Goal: Check status

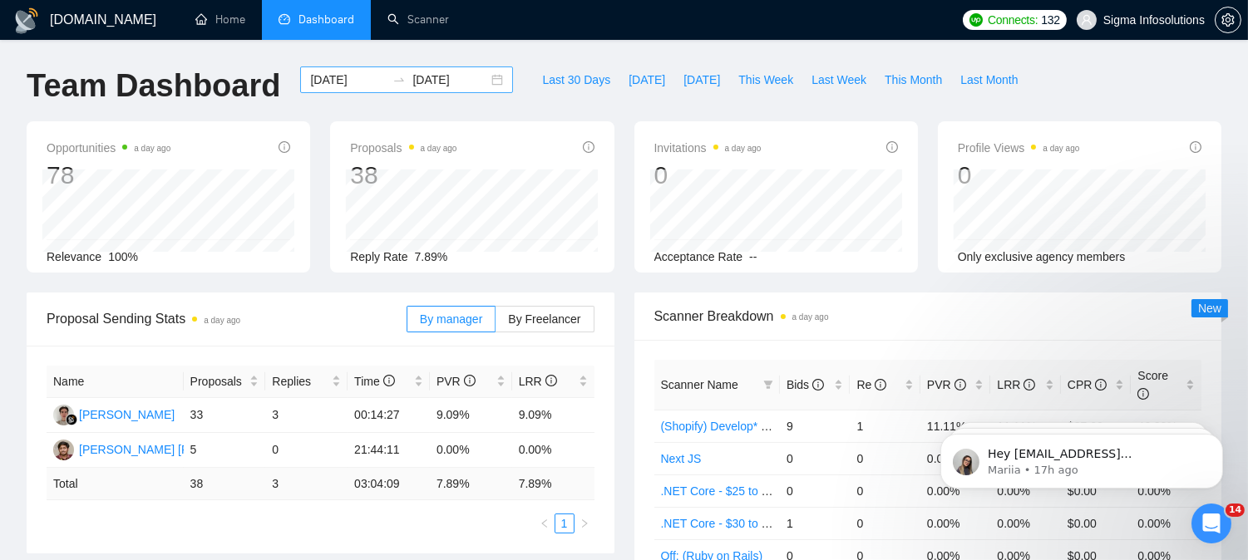
click at [333, 77] on input "[DATE]" at bounding box center [348, 80] width 76 height 18
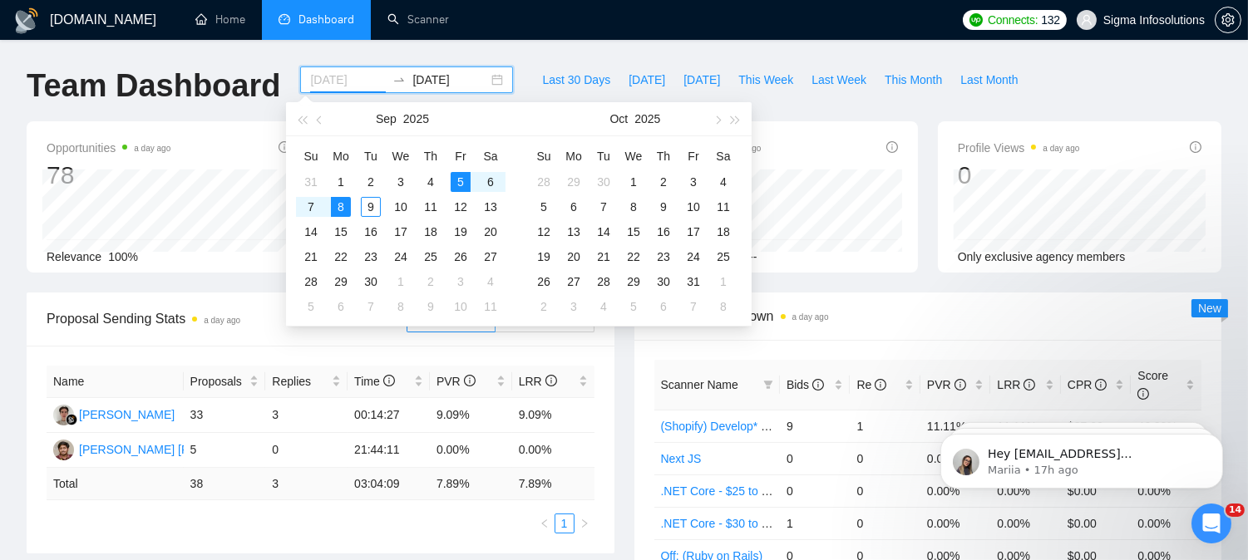
type input "[DATE]"
click at [338, 208] on div "8" at bounding box center [341, 207] width 20 height 20
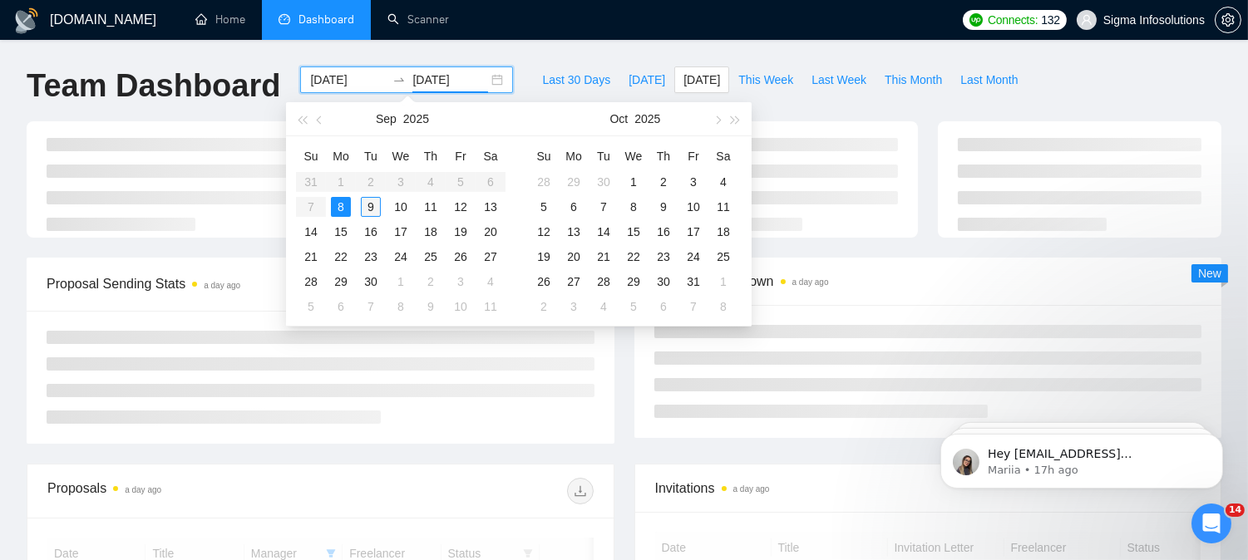
type input "[DATE]"
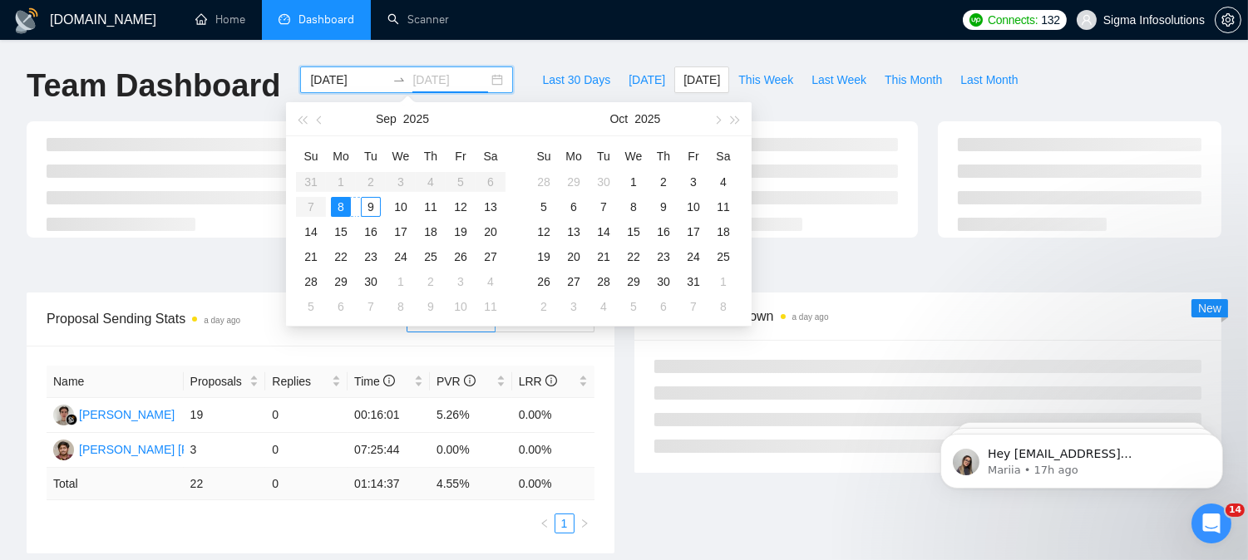
click at [370, 206] on div "9" at bounding box center [371, 207] width 20 height 20
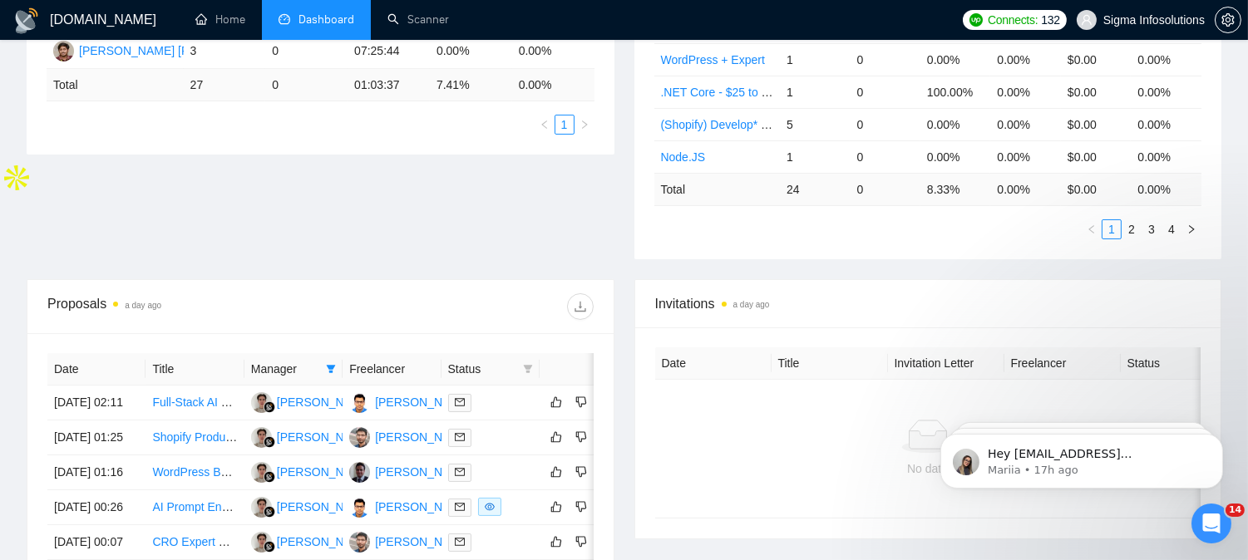
scroll to position [400, 0]
click at [328, 363] on icon "filter" at bounding box center [331, 368] width 10 height 10
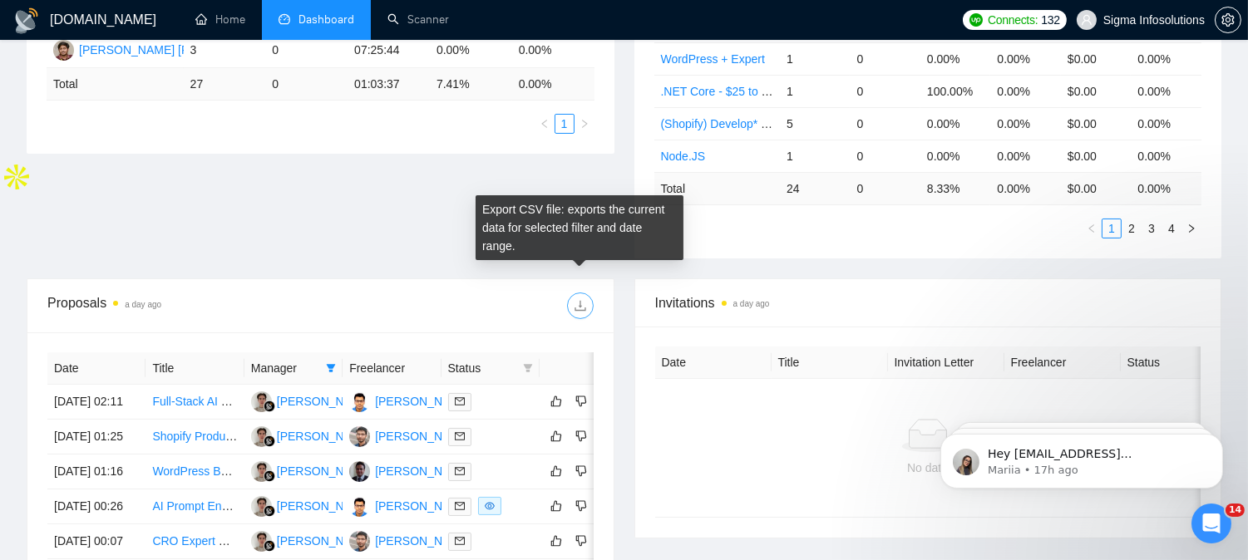
click at [584, 299] on icon "download" at bounding box center [580, 305] width 13 height 13
